Goal: Use online tool/utility: Utilize a website feature to perform a specific function

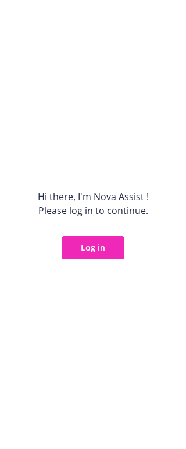
click at [108, 247] on button "Log in" at bounding box center [92, 247] width 63 height 23
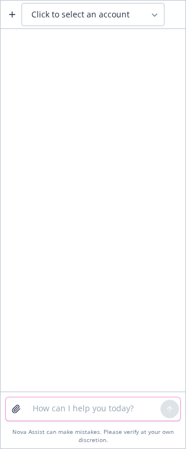
click at [63, 414] on textarea at bounding box center [93, 408] width 135 height 23
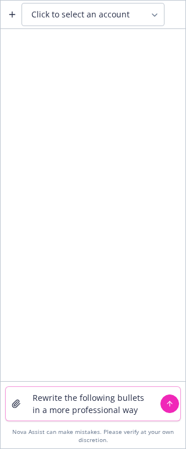
type textarea "Rewrite the following bullets in a more professional way:"
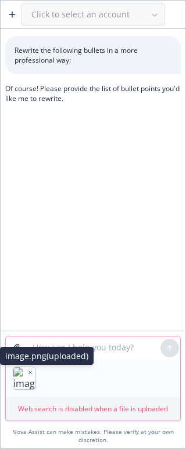
click at [31, 372] on icon "button" at bounding box center [30, 372] width 3 height 3
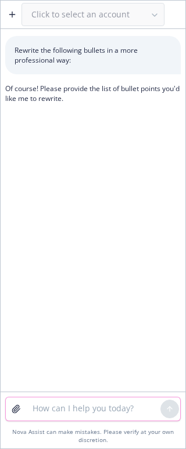
click at [37, 412] on textarea at bounding box center [93, 408] width 135 height 23
paste textarea "A historical analysis of Carrot utilization and cost was conducted using data f…"
type textarea "A historical analysis of Carrot utilization and cost was conducted using data f…"
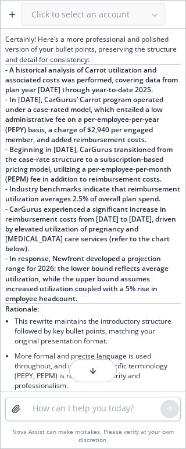
scroll to position [292, 0]
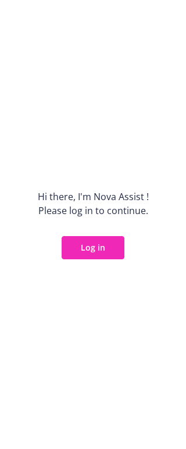
click at [86, 249] on button "Log in" at bounding box center [92, 247] width 63 height 23
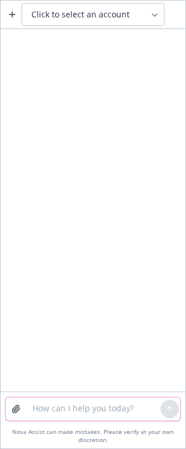
click at [42, 406] on textarea at bounding box center [93, 408] width 135 height 23
type textarea "Rewrite this sentence"
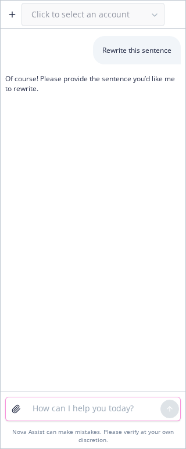
paste textarea "Given this, Newfront developed a 2026 projection range, the low end assuming av…"
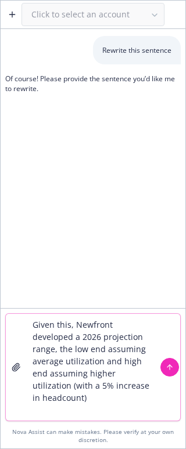
type textarea "Given this, Newfront developed a 2026 projection range, the low end assuming av…"
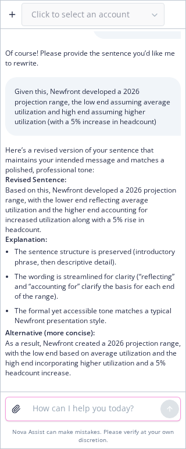
scroll to position [35, 0]
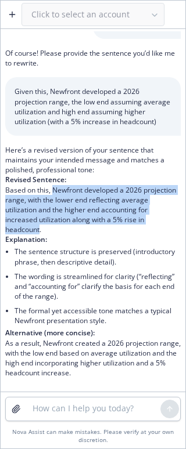
drag, startPoint x: 53, startPoint y: 190, endPoint x: 41, endPoint y: 230, distance: 42.6
click at [41, 230] on p "Revised Sentence: Based on this, Newfront developed a 2026 projection range, wi…" at bounding box center [92, 205] width 175 height 60
copy p "Newfront developed a 2026 projection range, with the lower end reflecting avera…"
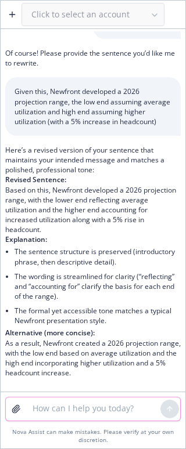
click at [63, 409] on textarea at bounding box center [93, 408] width 135 height 23
type textarea "Rewrite this sentence"
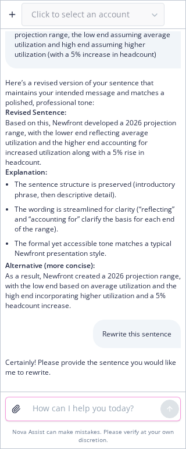
scroll to position [102, 0]
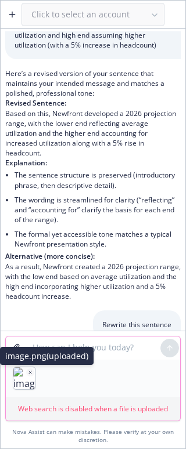
click at [30, 370] on icon "button" at bounding box center [30, 372] width 6 height 6
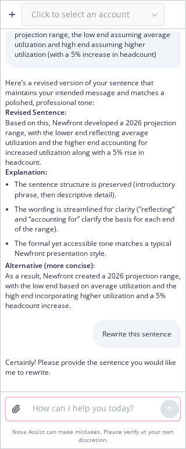
paste textarea "CarGurus’ reimbursements significantly increased between 2024 and 2025 given th…"
type textarea "CarGurus’ reimbursements significantly increased between 2024 and 2025 given th…"
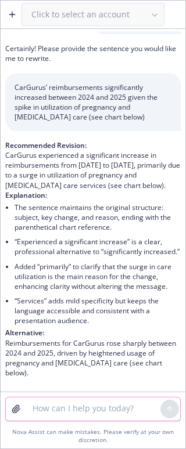
scroll to position [436, 0]
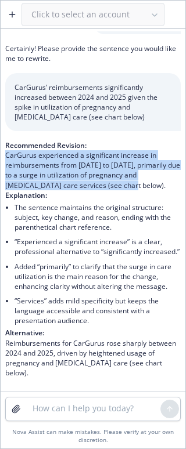
drag, startPoint x: 6, startPoint y: 136, endPoint x: 144, endPoint y: 164, distance: 140.8
click at [144, 164] on p "Recommended Revision: CarGurus experienced a significant increase in reimbursem…" at bounding box center [92, 165] width 175 height 50
copy p "CarGurus experienced a significant increase in reimbursements from [DATE] to [D…"
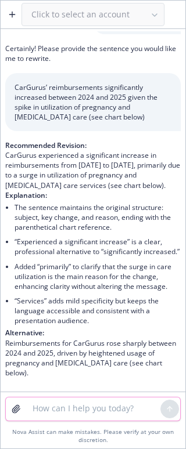
click at [84, 404] on textarea at bounding box center [93, 408] width 135 height 23
type textarea "Rewrite this sentence"
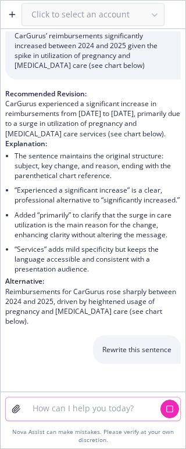
scroll to position [488, 0]
paste textarea "CarGurus switched in [DATE] from the case-rate pricing to subscription-based pr…"
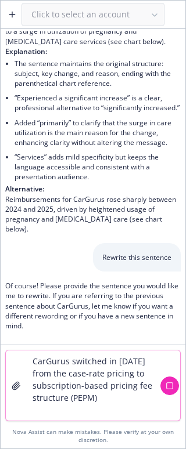
scroll to position [579, 0]
click at [120, 394] on textarea "CarGurus switched in [DATE] from the case-rate pricing to subscription-based pr…" at bounding box center [93, 385] width 135 height 70
type textarea "CarGurus switched in [DATE] from the case-rate pricing to subscription-based pr…"
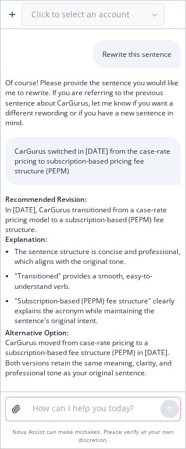
scroll to position [782, 0]
